Goal: Navigation & Orientation: Find specific page/section

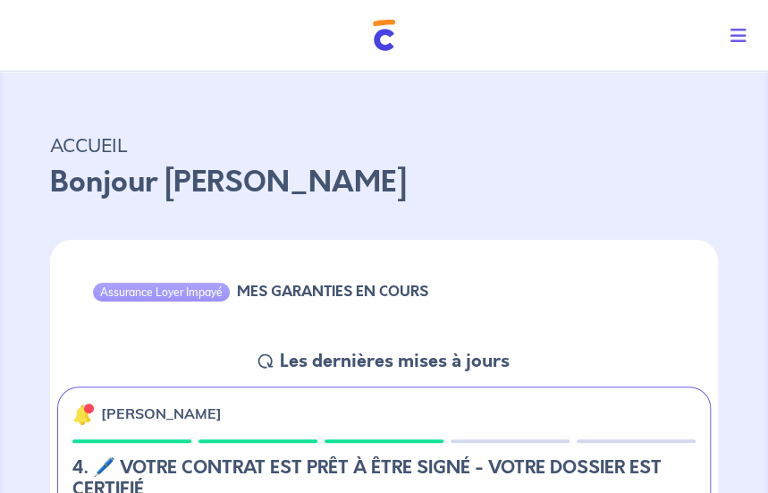
click at [737, 34] on icon "Toggle navigation" at bounding box center [738, 36] width 16 height 18
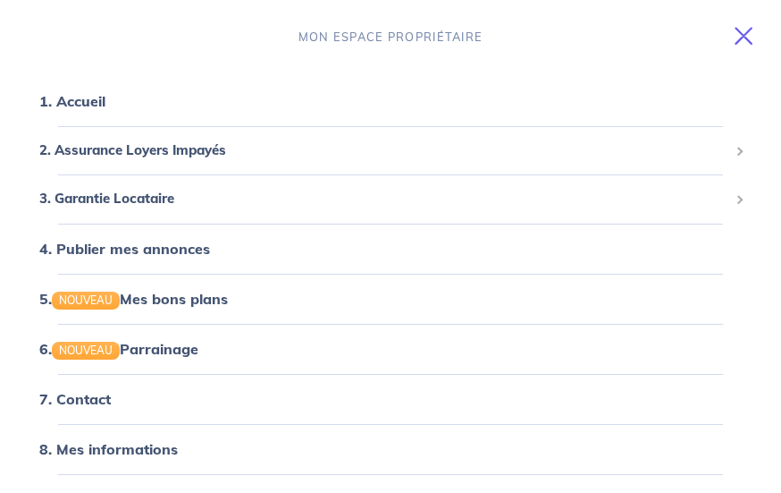
click at [31, 33] on div "MON ESPACE PROPRIÉTAIRE" at bounding box center [390, 37] width 753 height 60
click at [110, 163] on div "2. Assurance Loyers Impayés" at bounding box center [390, 150] width 738 height 35
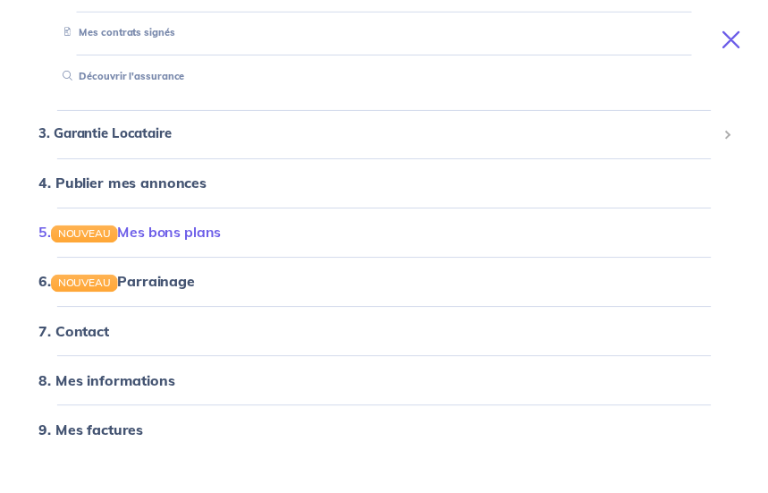
scroll to position [350, 0]
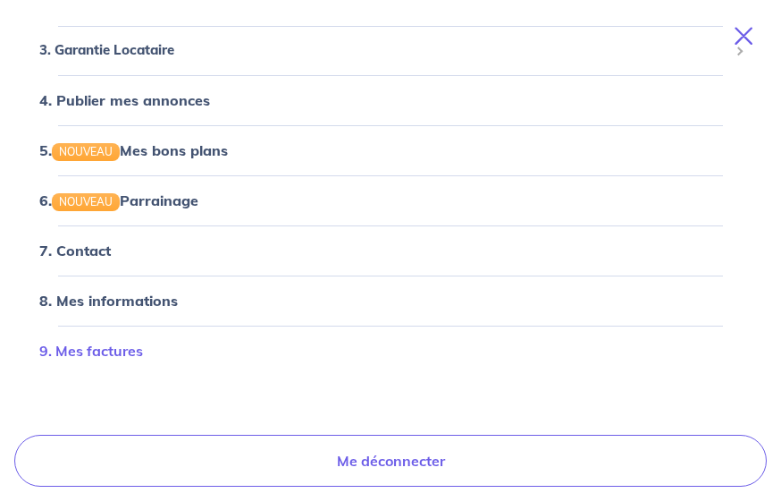
click at [104, 356] on link "9. Mes factures" at bounding box center [91, 351] width 104 height 18
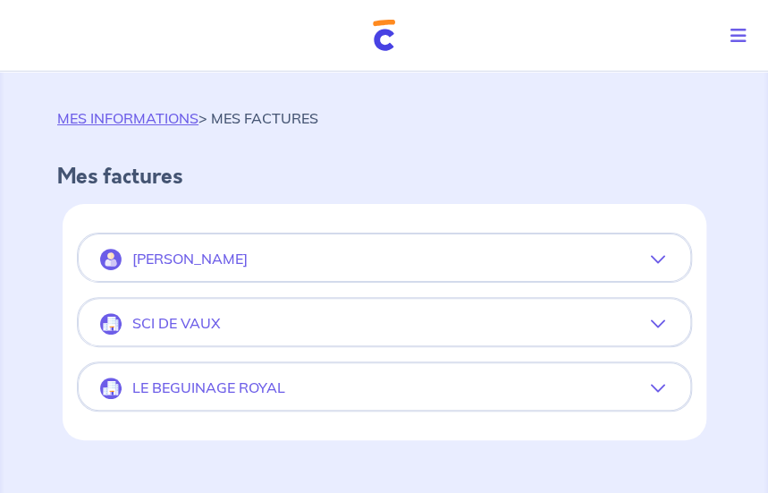
click at [346, 335] on button "SCI DE VAUX" at bounding box center [384, 323] width 611 height 43
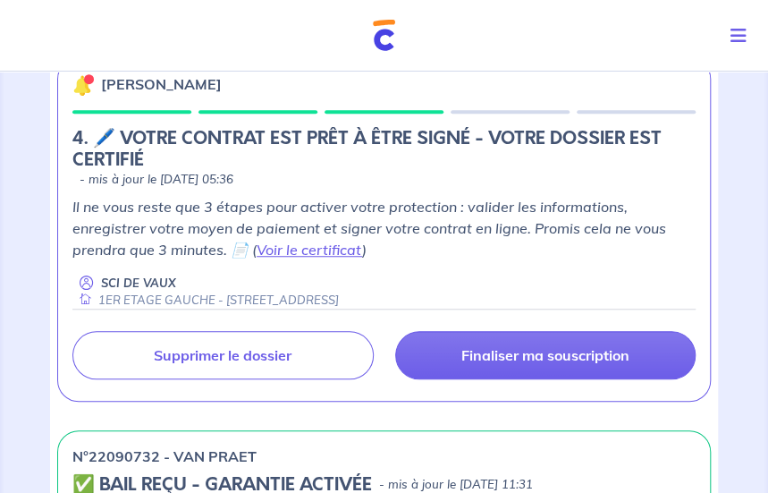
scroll to position [358, 0]
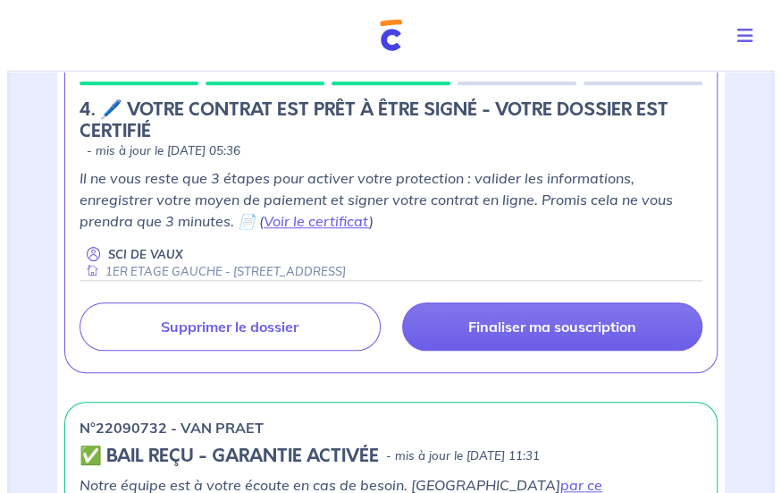
scroll to position [0, 0]
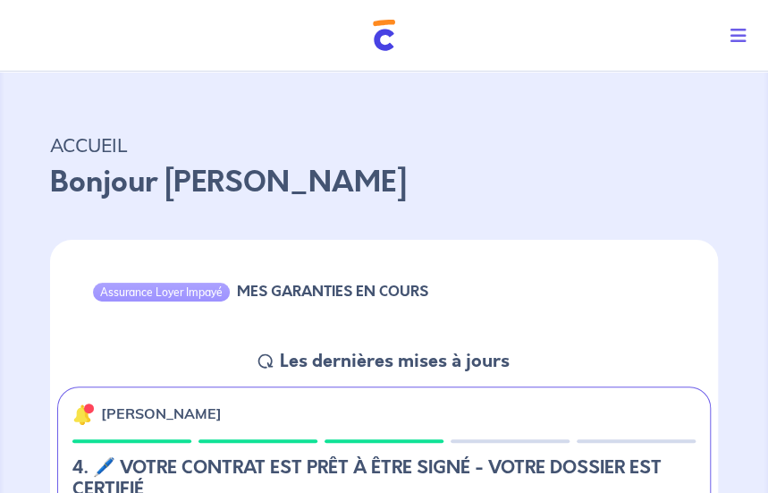
click at [742, 35] on icon "Toggle navigation" at bounding box center [738, 36] width 16 height 18
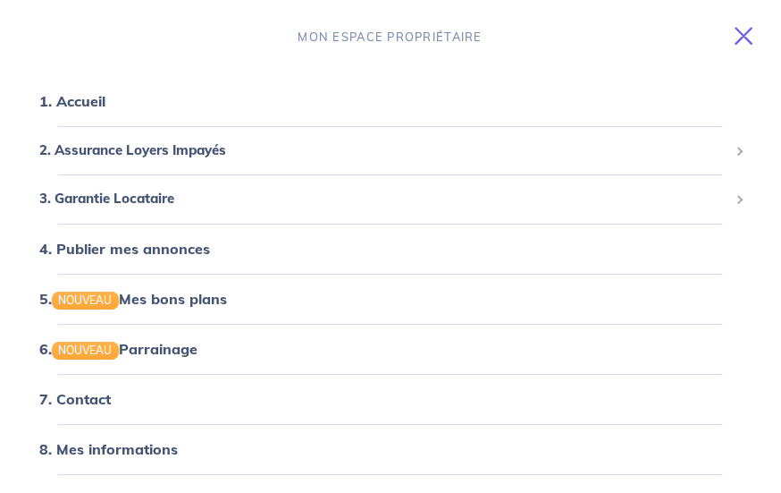
click at [16, 30] on div "MON ESPACE PROPRIÉTAIRE" at bounding box center [390, 37] width 753 height 60
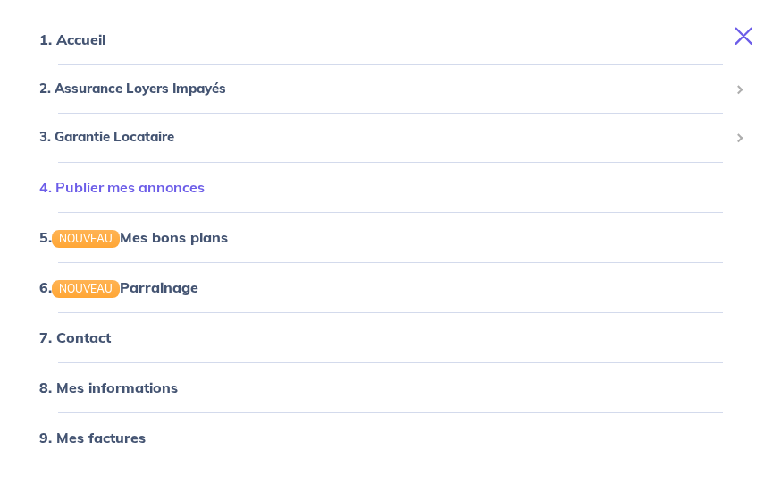
scroll to position [89, 0]
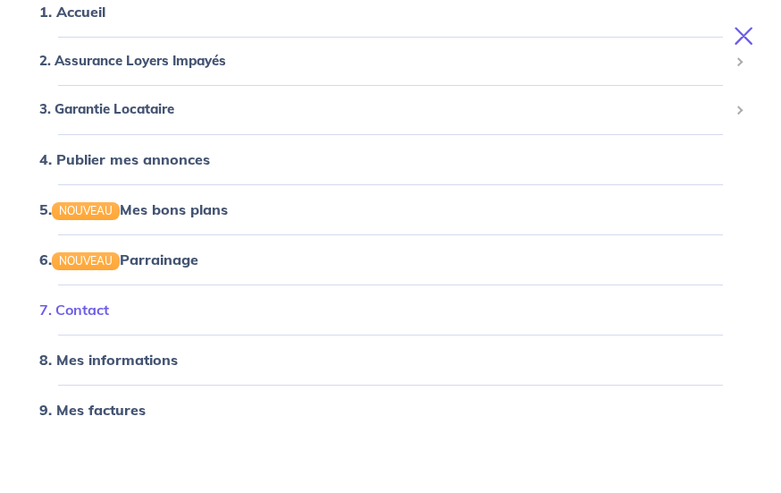
click at [74, 308] on link "7. Contact" at bounding box center [74, 309] width 70 height 18
click at [117, 367] on link "8. Mes informations" at bounding box center [105, 359] width 133 height 18
